Goal: Find specific page/section: Find specific page/section

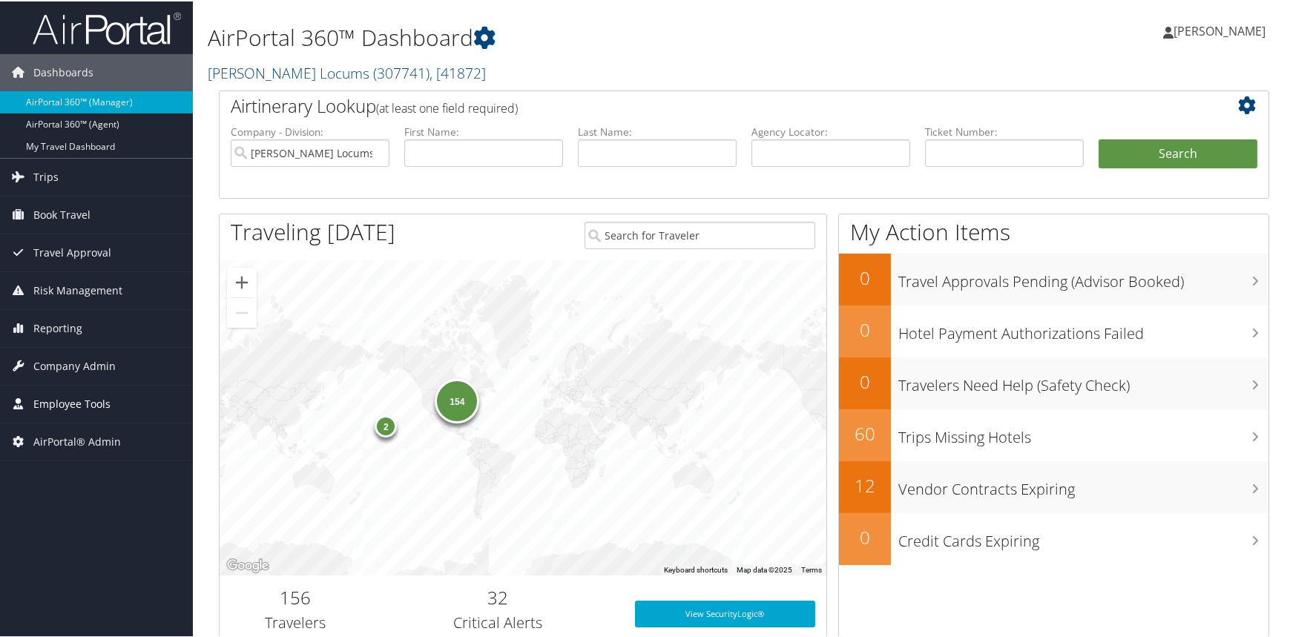
click at [78, 392] on span "Employee Tools" at bounding box center [71, 402] width 77 height 37
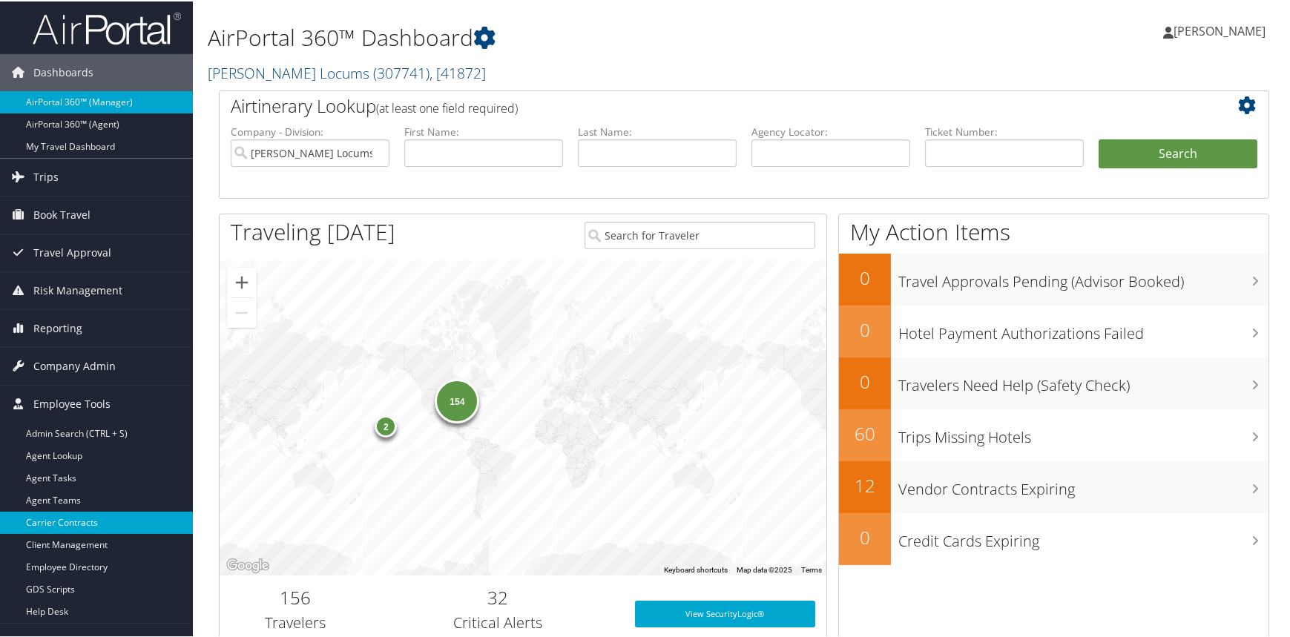
click at [67, 525] on link "Carrier Contracts" at bounding box center [96, 521] width 193 height 22
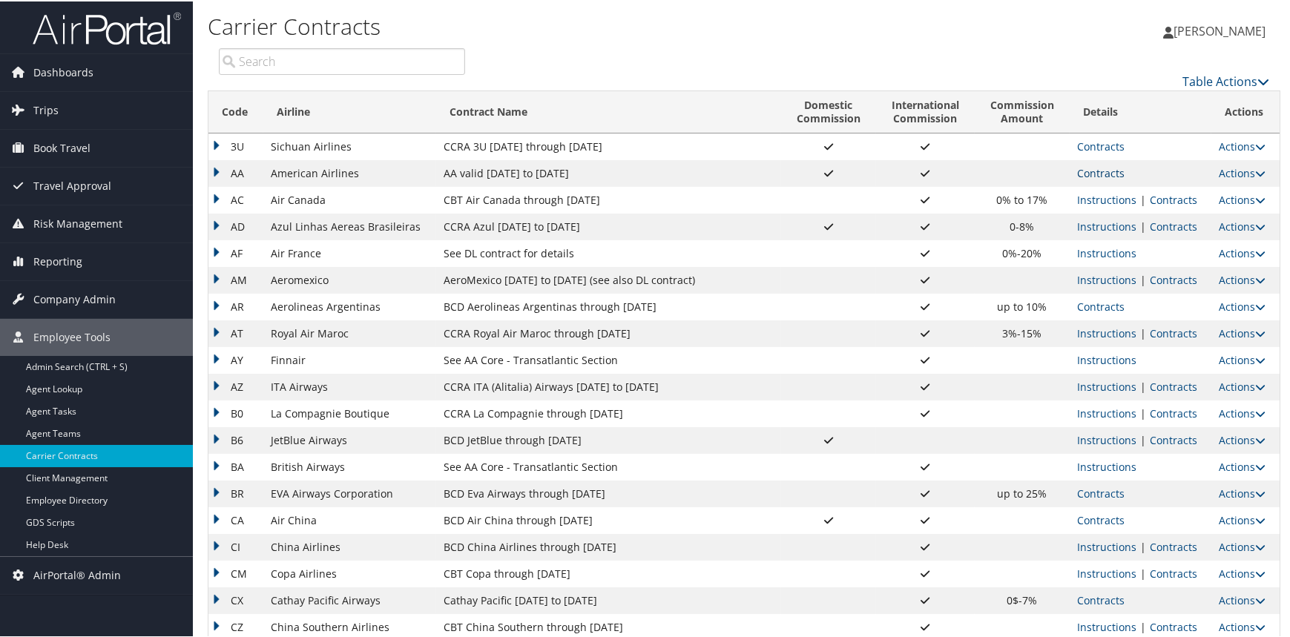
click at [1098, 174] on link "Contracts" at bounding box center [1100, 172] width 47 height 14
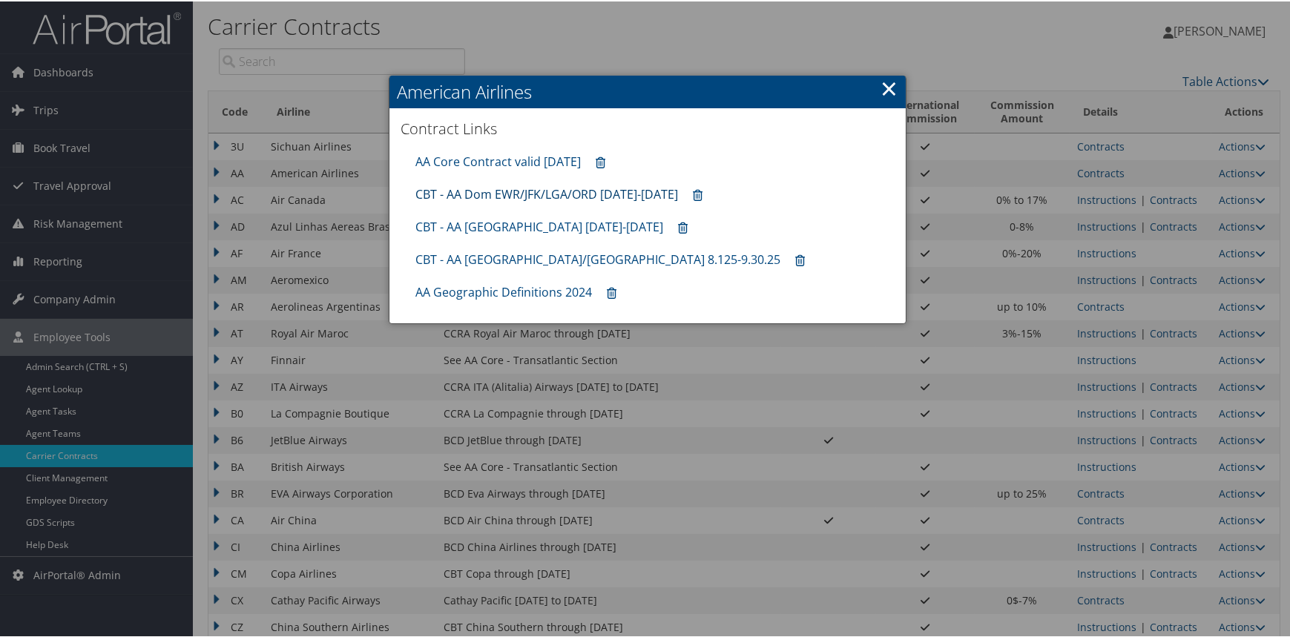
click at [548, 194] on link "CBT - AA Dom EWR/JFK/LGA/ORD [DATE]-[DATE]" at bounding box center [546, 193] width 263 height 16
click at [1180, 201] on div at bounding box center [647, 318] width 1295 height 637
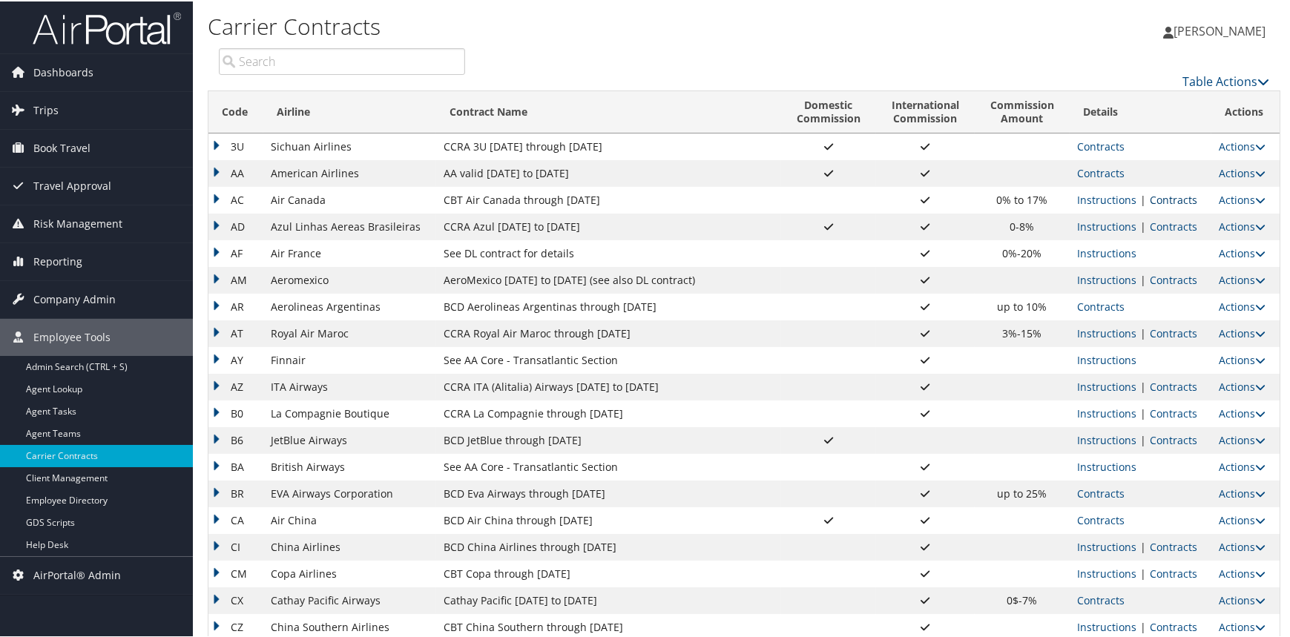
click at [1169, 199] on link "Contracts" at bounding box center [1173, 198] width 47 height 14
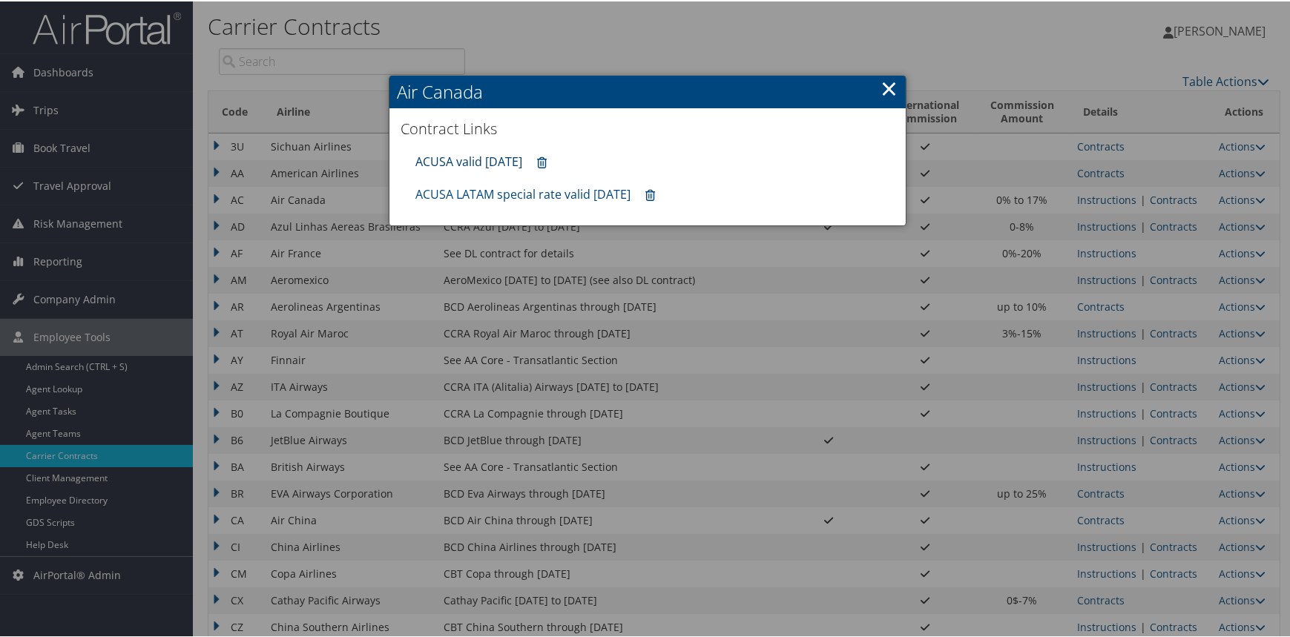
click at [478, 159] on link "ACUSA valid [DATE]" at bounding box center [468, 160] width 107 height 16
